Goal: Complete application form: Complete application form

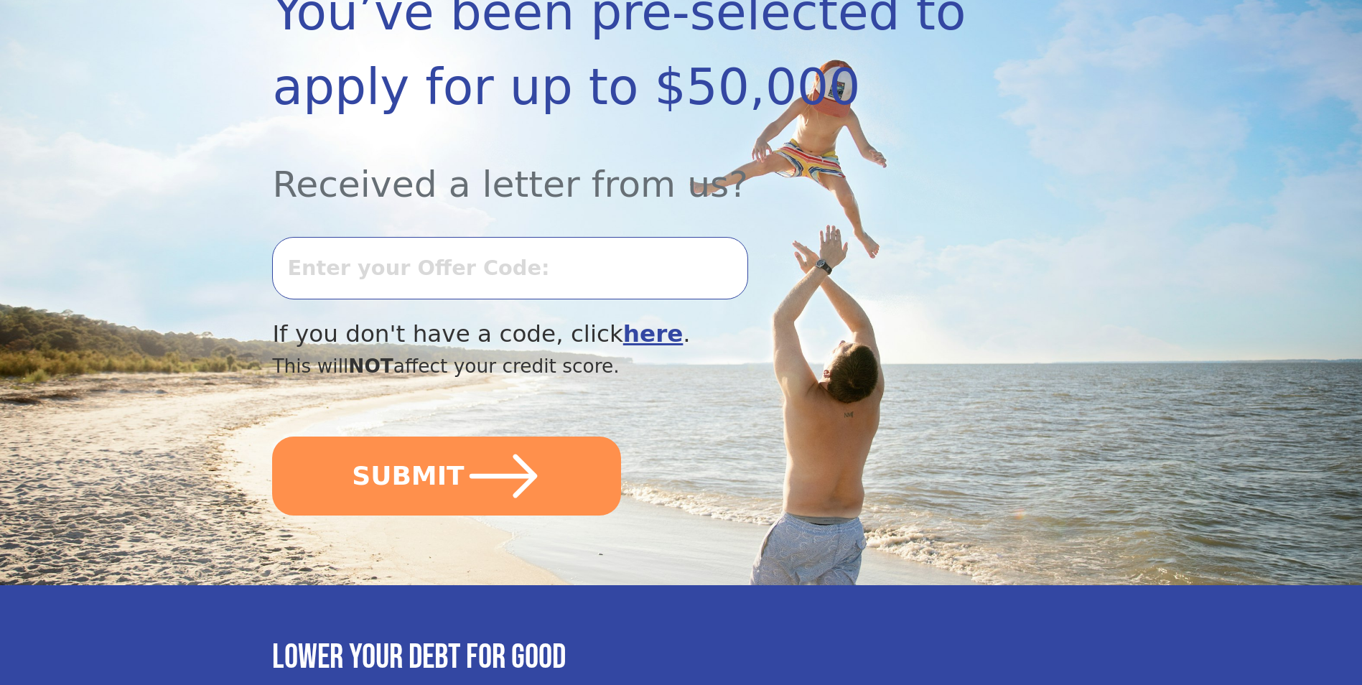
scroll to position [287, 0]
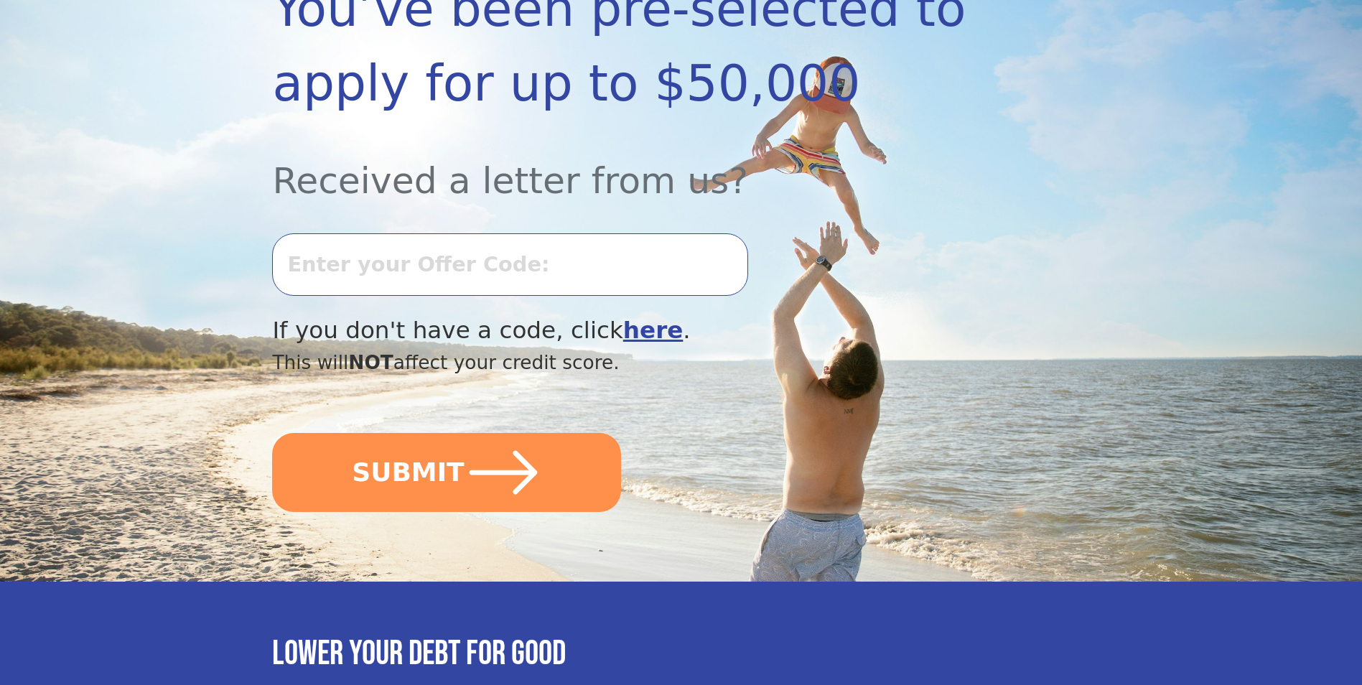
click at [481, 262] on input "text" at bounding box center [509, 264] width 475 height 62
type input "0806k-206821"
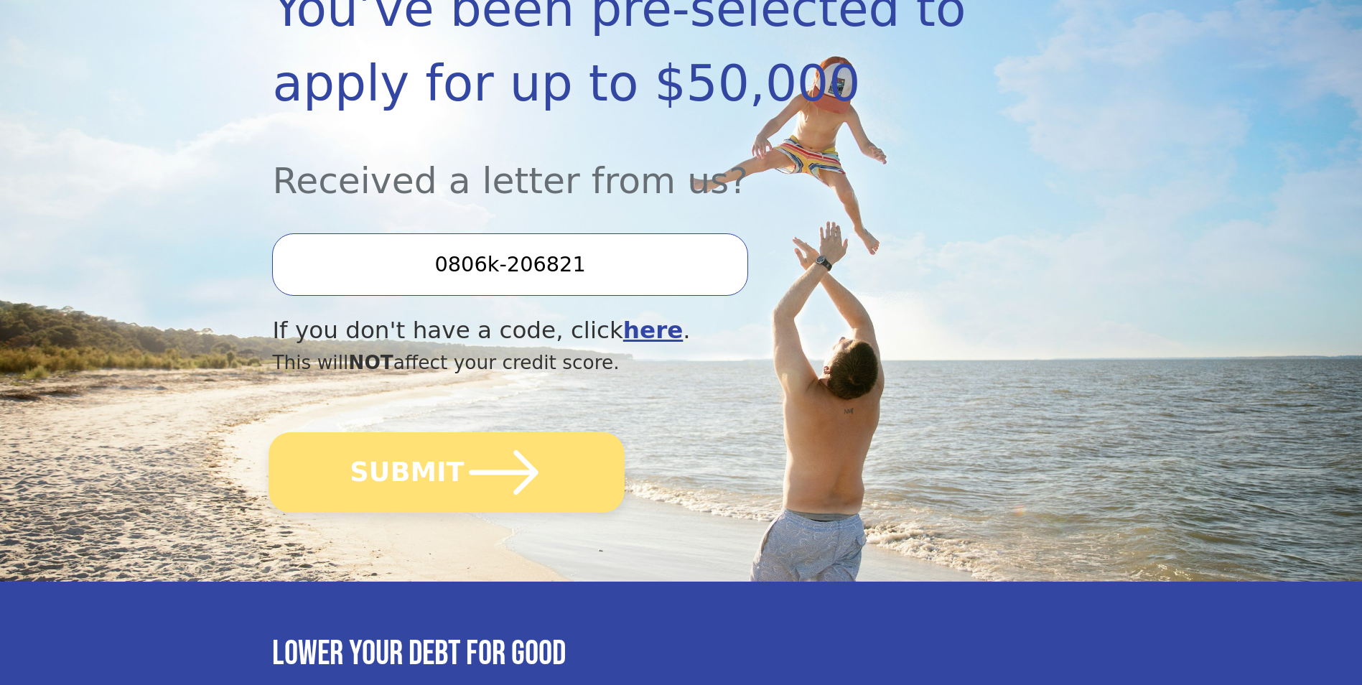
click at [477, 498] on icon "submit" at bounding box center [504, 472] width 79 height 79
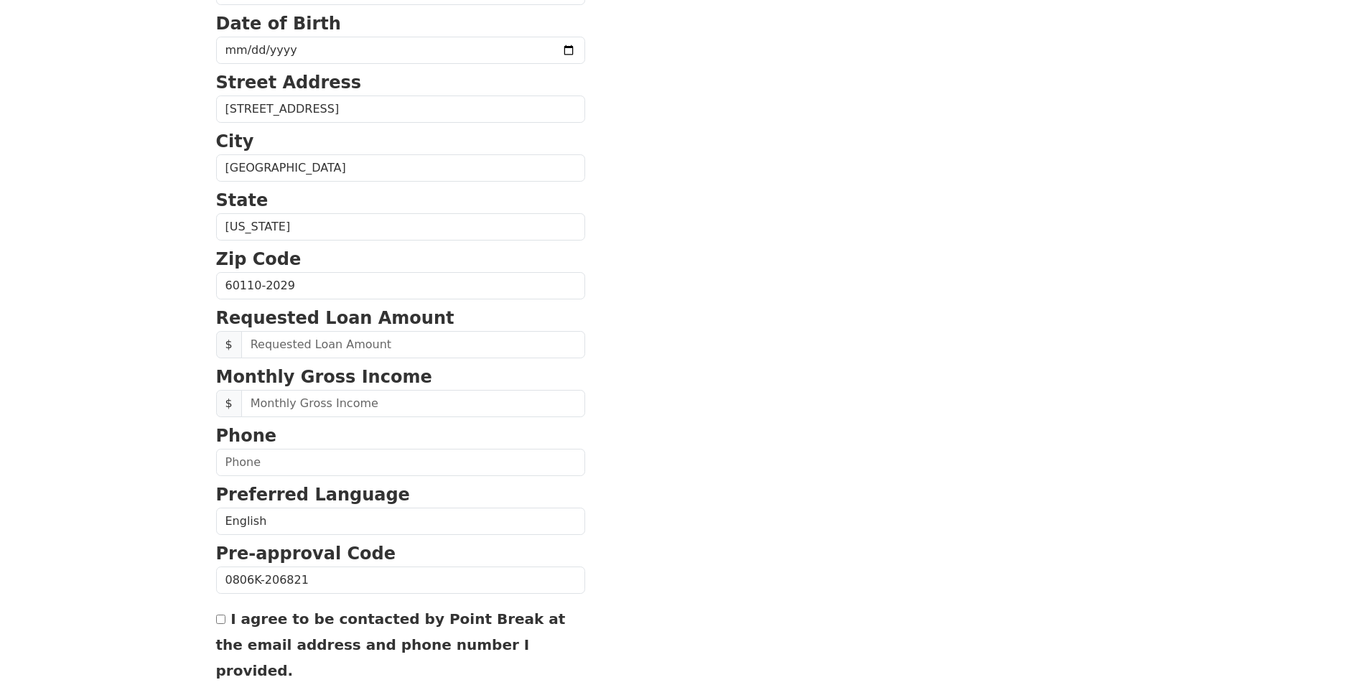
scroll to position [431, 0]
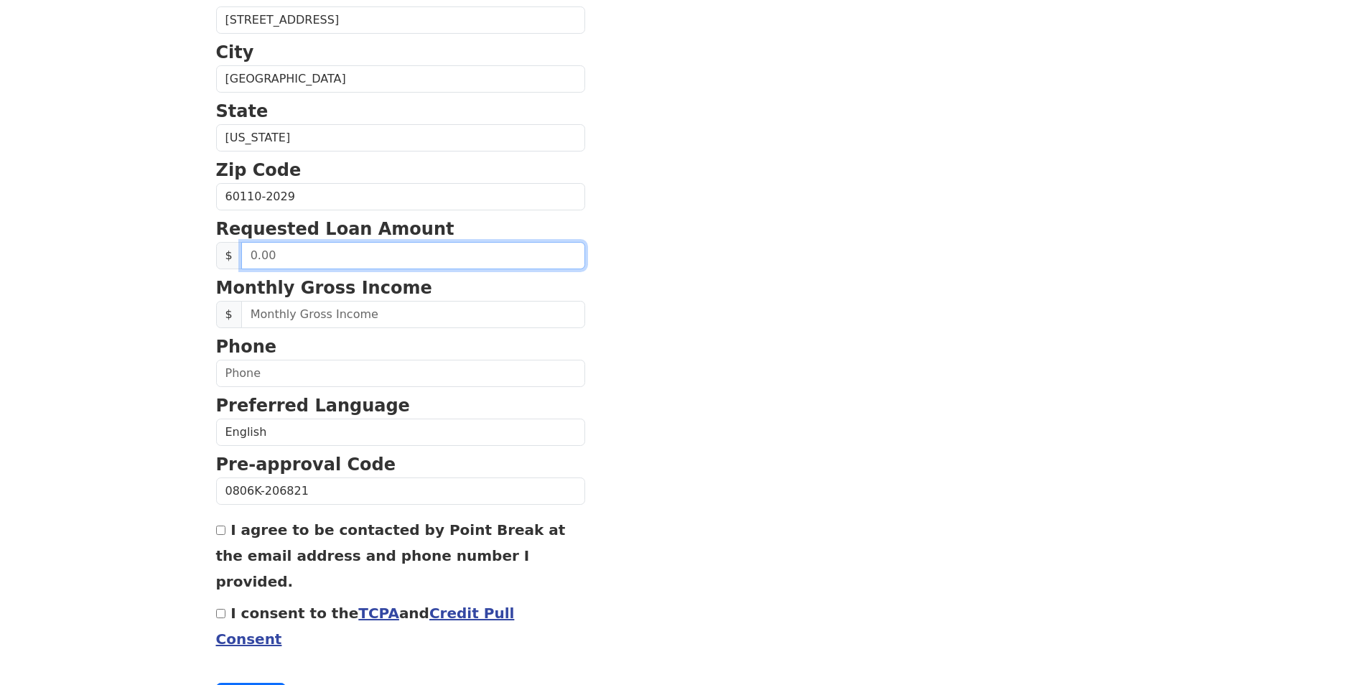
click at [337, 261] on input "text" at bounding box center [413, 255] width 344 height 27
type input "20,000.00"
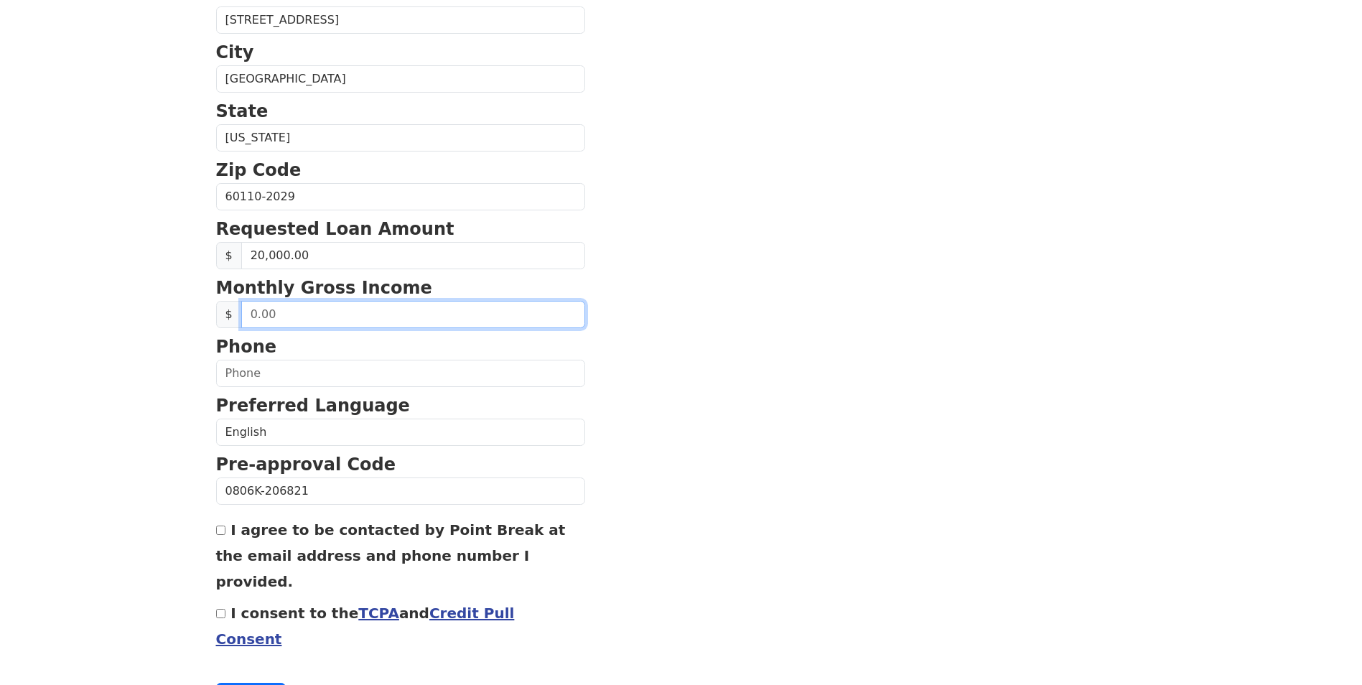
click at [349, 313] on input "text" at bounding box center [413, 314] width 344 height 27
type input "4,600.00"
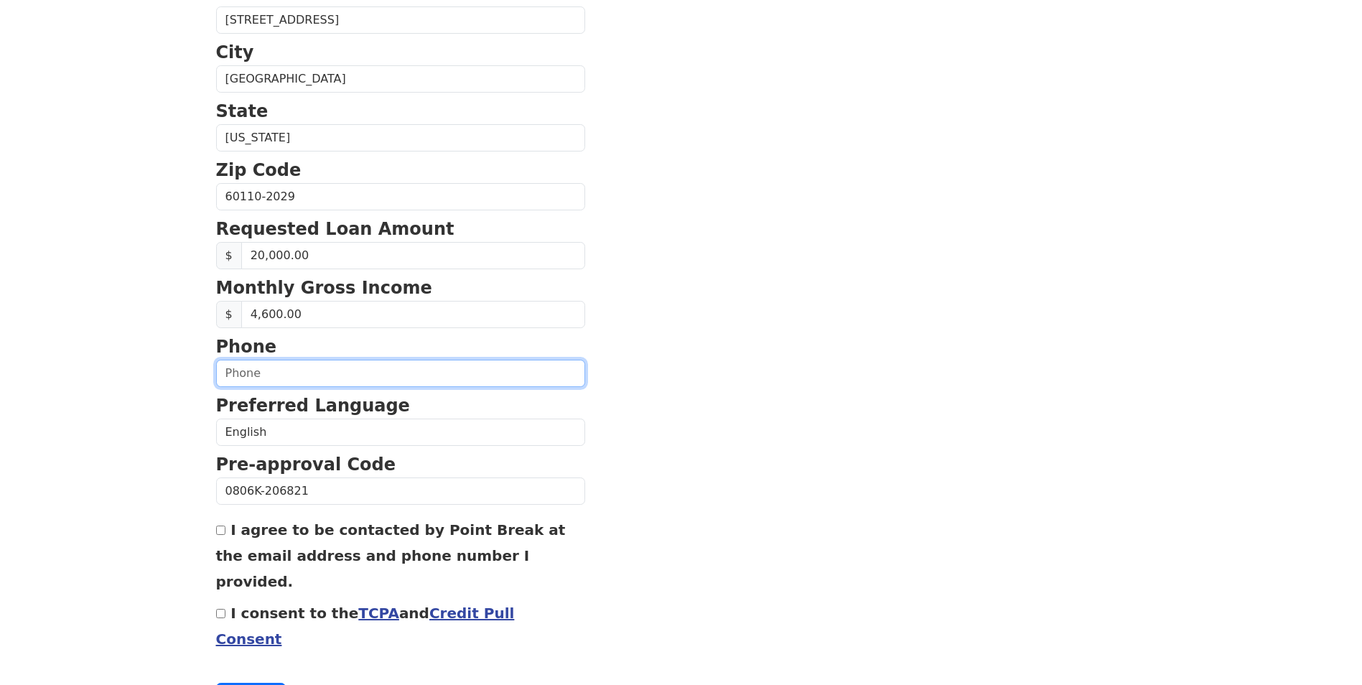
click at [475, 378] on input "text" at bounding box center [400, 373] width 369 height 27
type input "(224) 800-2038"
type input "carlos_acosta321@hotmail.com"
type input "1995-05-21"
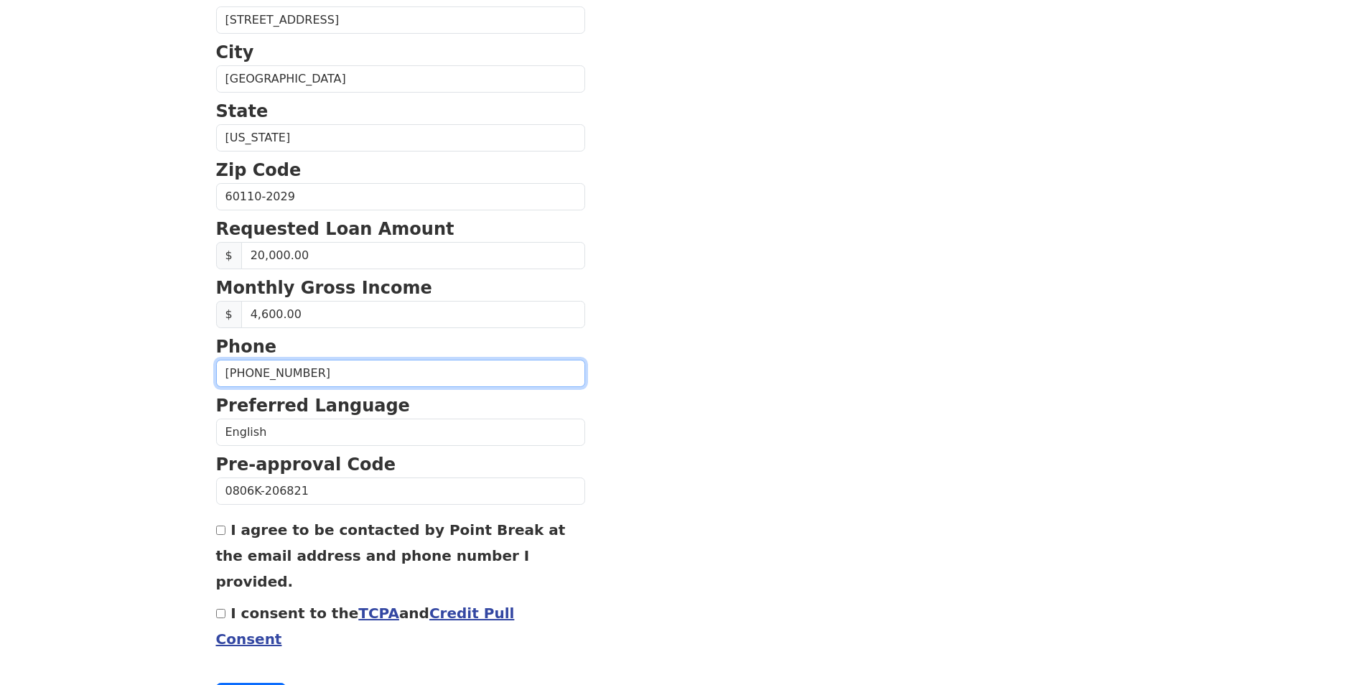
type input "(224) 800-2038"
click at [216, 534] on input "I agree to be contacted by Point Break at the email address and phone number I …" at bounding box center [220, 530] width 9 height 9
checkbox input "true"
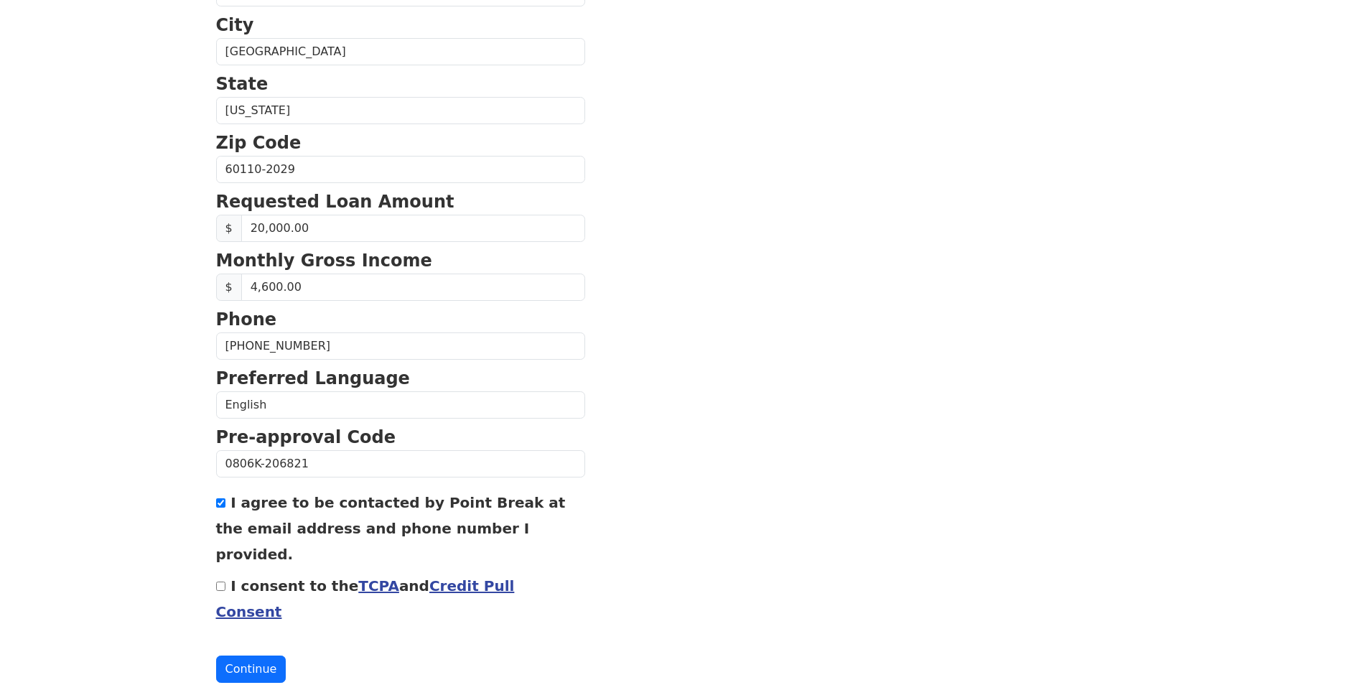
click at [220, 582] on input "I consent to the TCPA and Credit Pull Consent" at bounding box center [220, 586] width 9 height 9
checkbox input "true"
click at [257, 601] on form "First Name Carlos Last Name Acosta Email Address carlos_acosta321@hotmail.com R…" at bounding box center [400, 171] width 369 height 1024
click at [254, 656] on button "Continue" at bounding box center [251, 669] width 70 height 27
